Goal: Contribute content: Contribute content

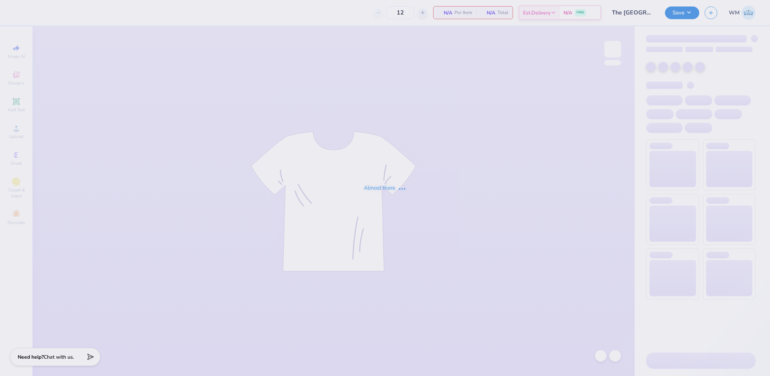
type input "50"
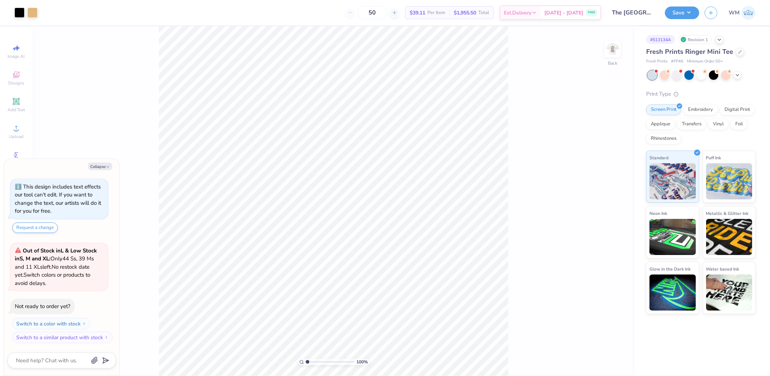
type textarea "x"
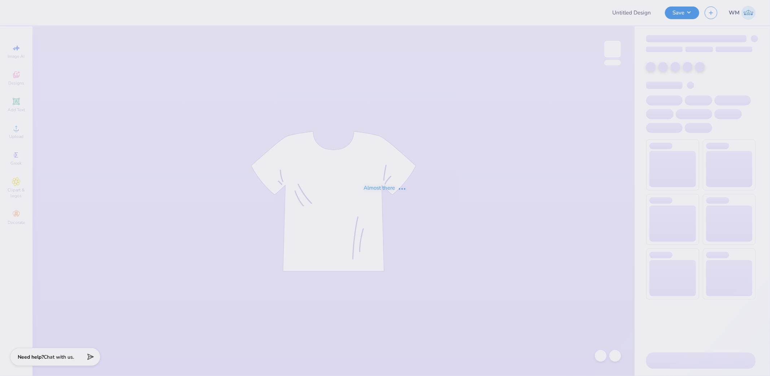
type input "Gabrielle Swain : Faulkner University"
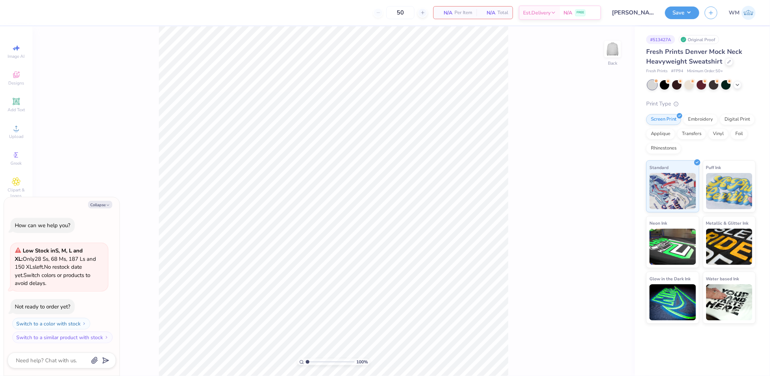
type textarea "x"
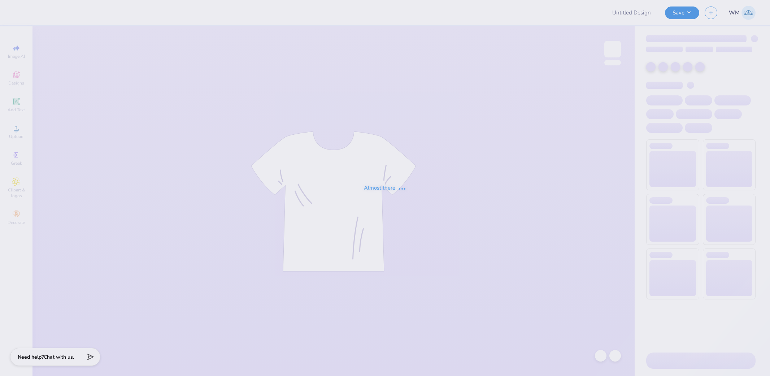
type input "Gabrielle Swain : Faulkner University"
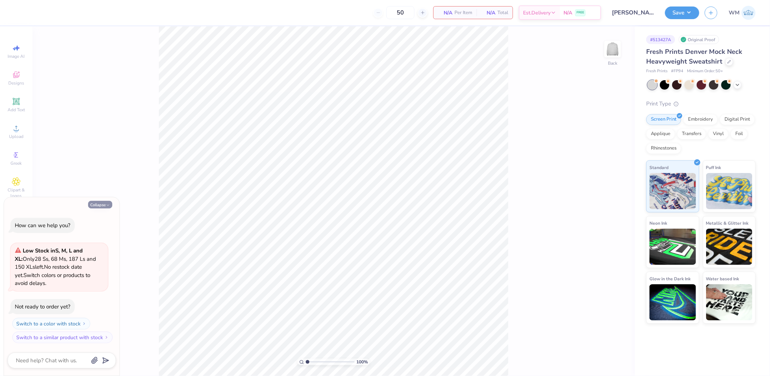
click at [106, 204] on icon "button" at bounding box center [108, 205] width 4 height 4
type textarea "x"
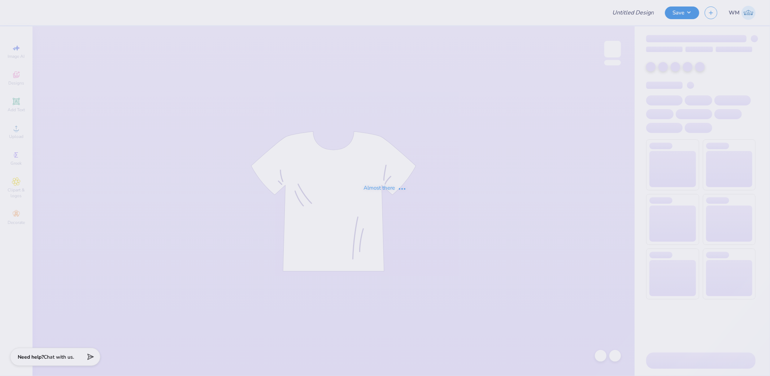
type input "Gabrielle Swain : Faulkner University"
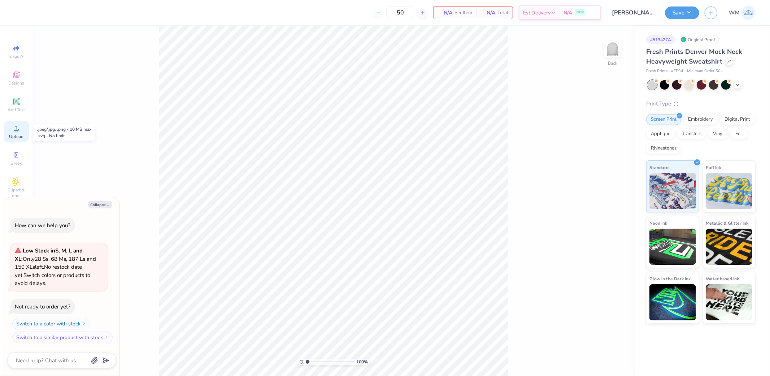
click at [18, 127] on icon at bounding box center [16, 128] width 9 height 9
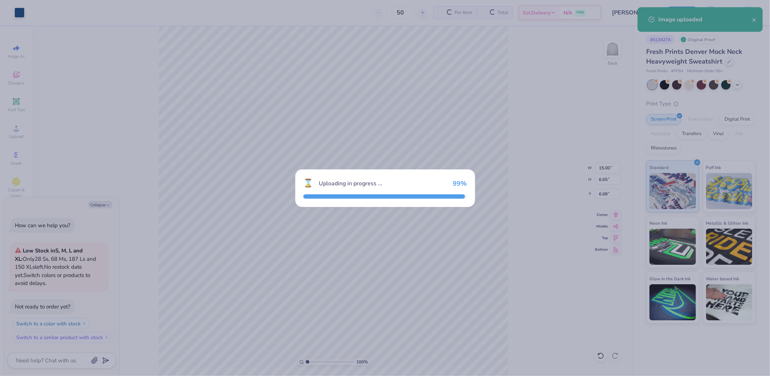
type textarea "x"
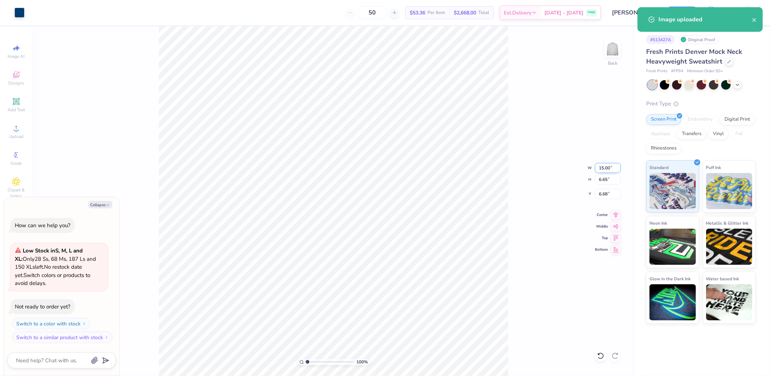
click at [608, 170] on input "15.00" at bounding box center [608, 168] width 26 height 10
type input "12"
type input "5.32"
type textarea "x"
type input "12.00"
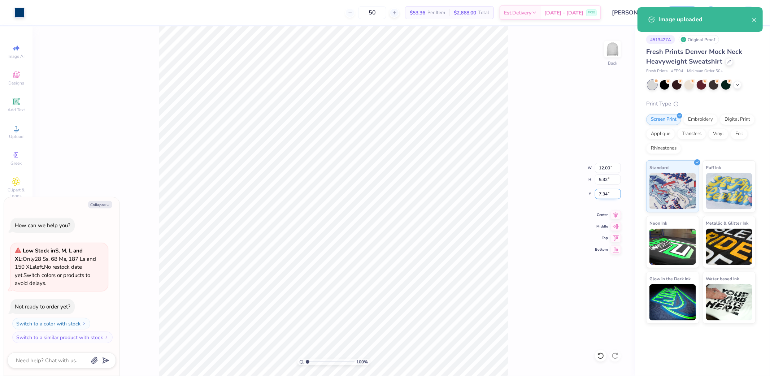
click at [611, 194] on input "7.34" at bounding box center [608, 194] width 26 height 10
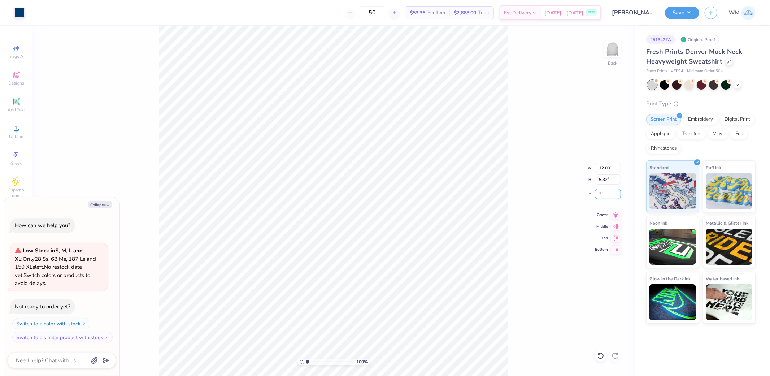
type input "3"
type textarea "x"
type input "3.00"
click at [691, 10] on button "Save" at bounding box center [682, 11] width 34 height 13
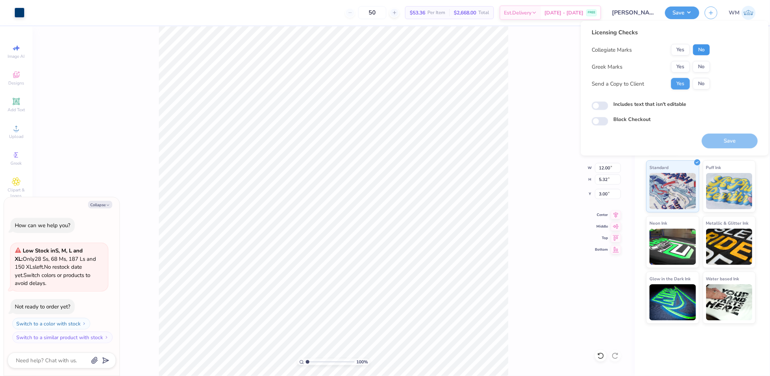
click at [709, 49] on button "No" at bounding box center [701, 50] width 17 height 12
click at [707, 69] on button "No" at bounding box center [701, 67] width 17 height 12
type textarea "x"
click at [596, 104] on input "Includes text that isn't editable" at bounding box center [600, 105] width 17 height 9
checkbox input "true"
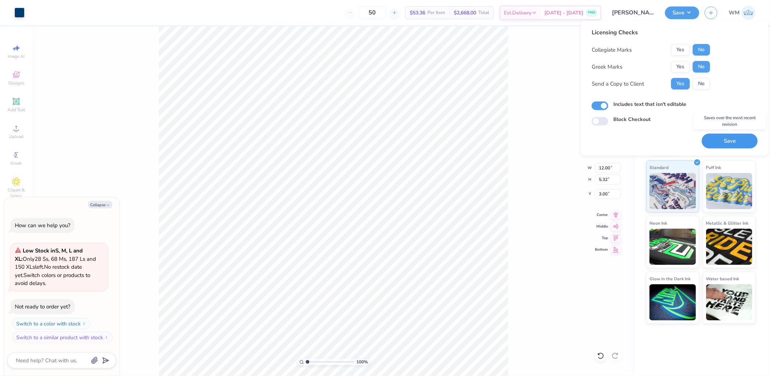
click at [743, 138] on button "Save" at bounding box center [730, 141] width 56 height 15
type textarea "x"
